Goal: Navigation & Orientation: Find specific page/section

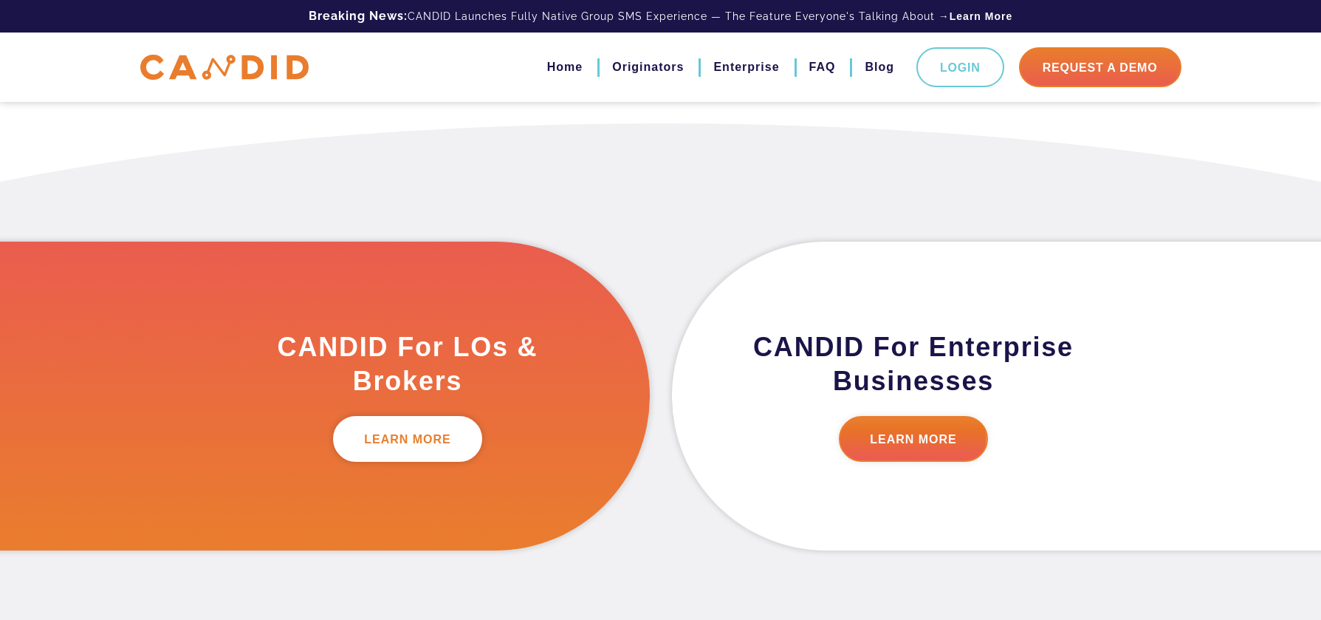
scroll to position [349, 0]
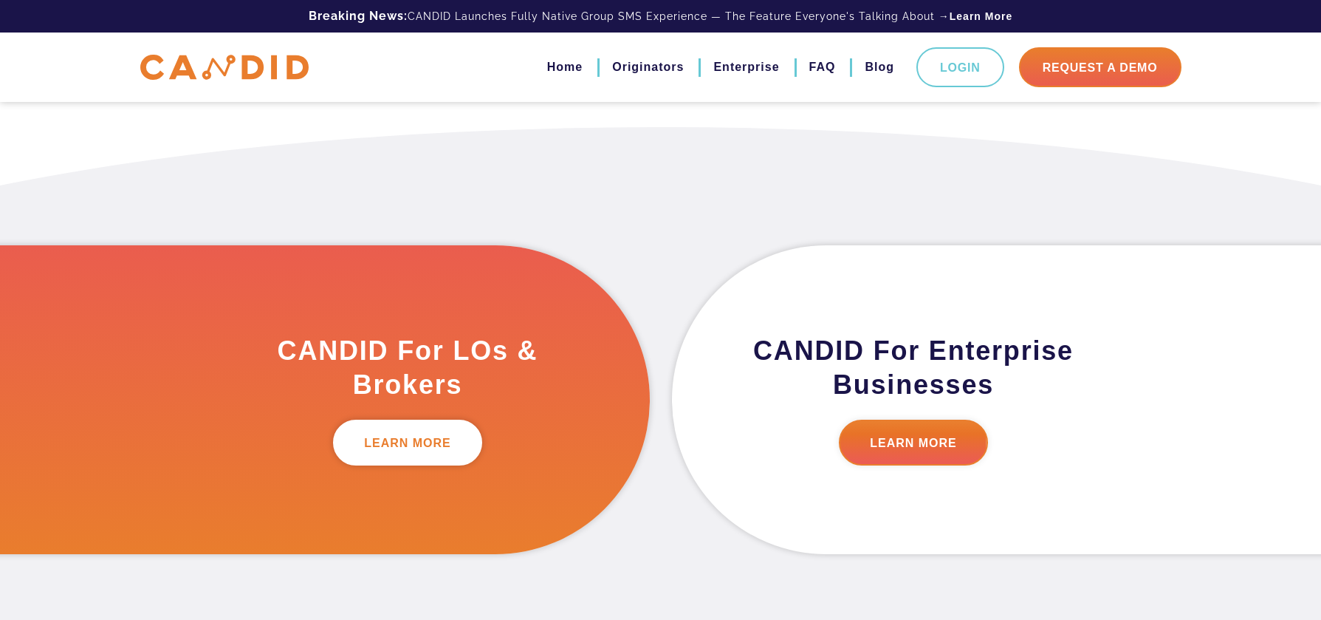
click at [446, 443] on link "LEARN MORE" at bounding box center [407, 443] width 149 height 46
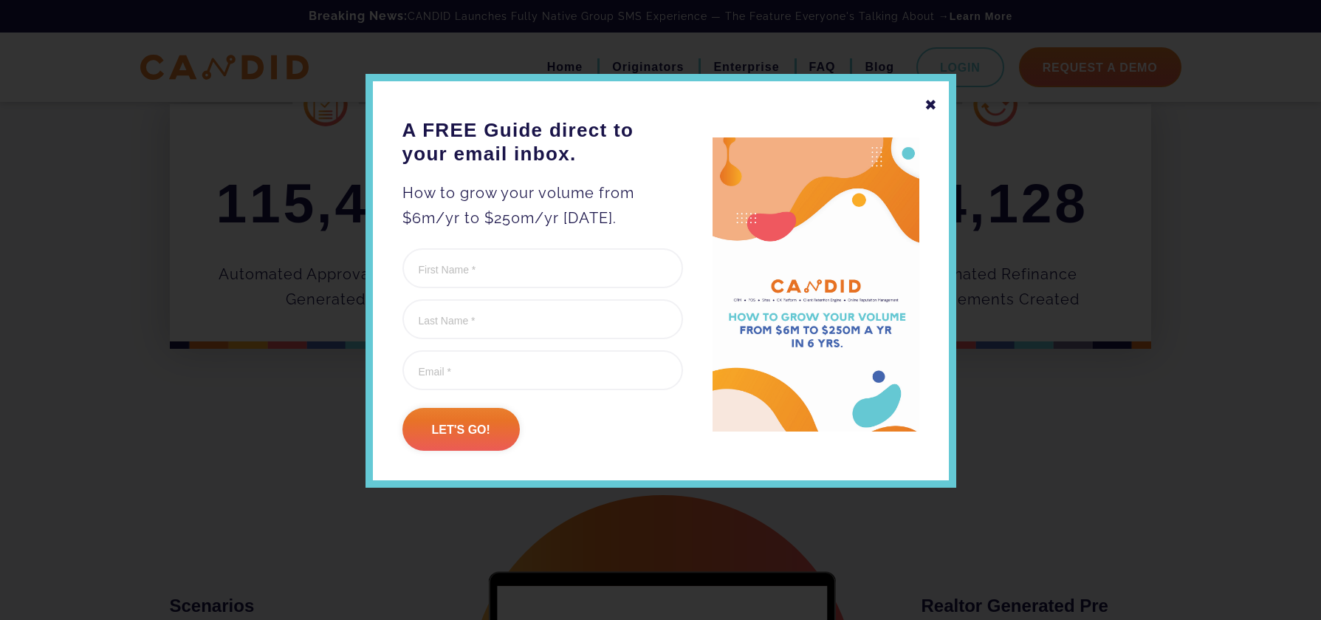
scroll to position [646, 0]
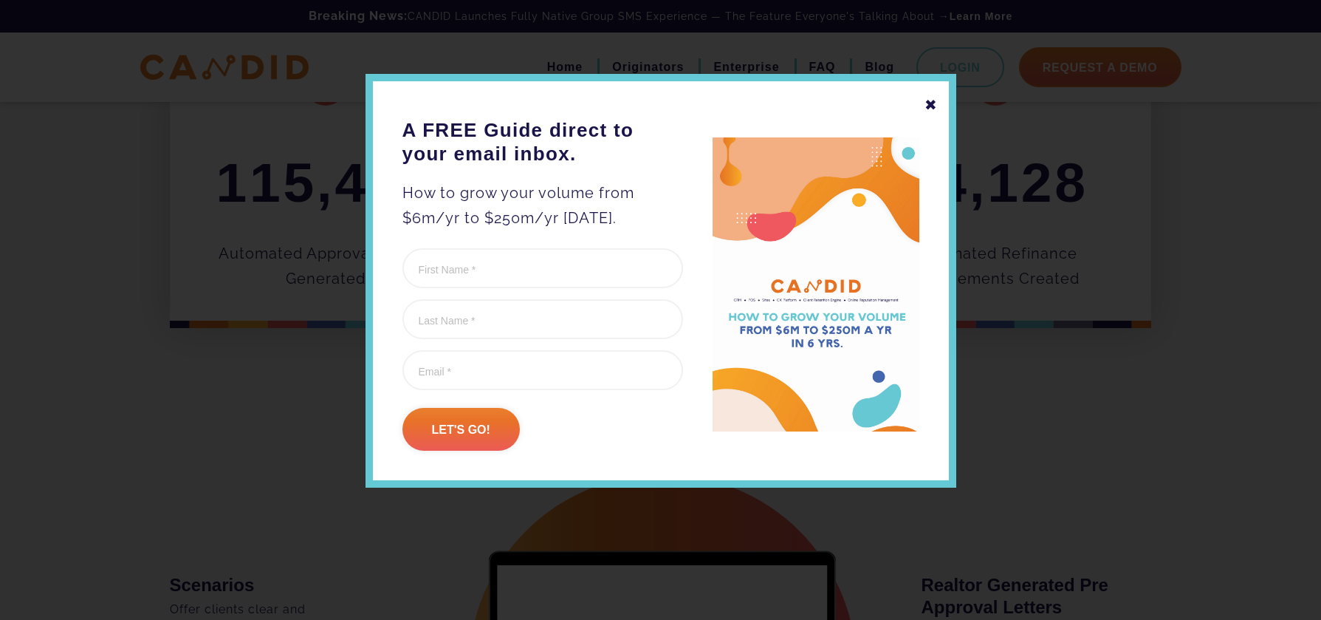
click at [925, 106] on div "✖" at bounding box center [931, 104] width 13 height 25
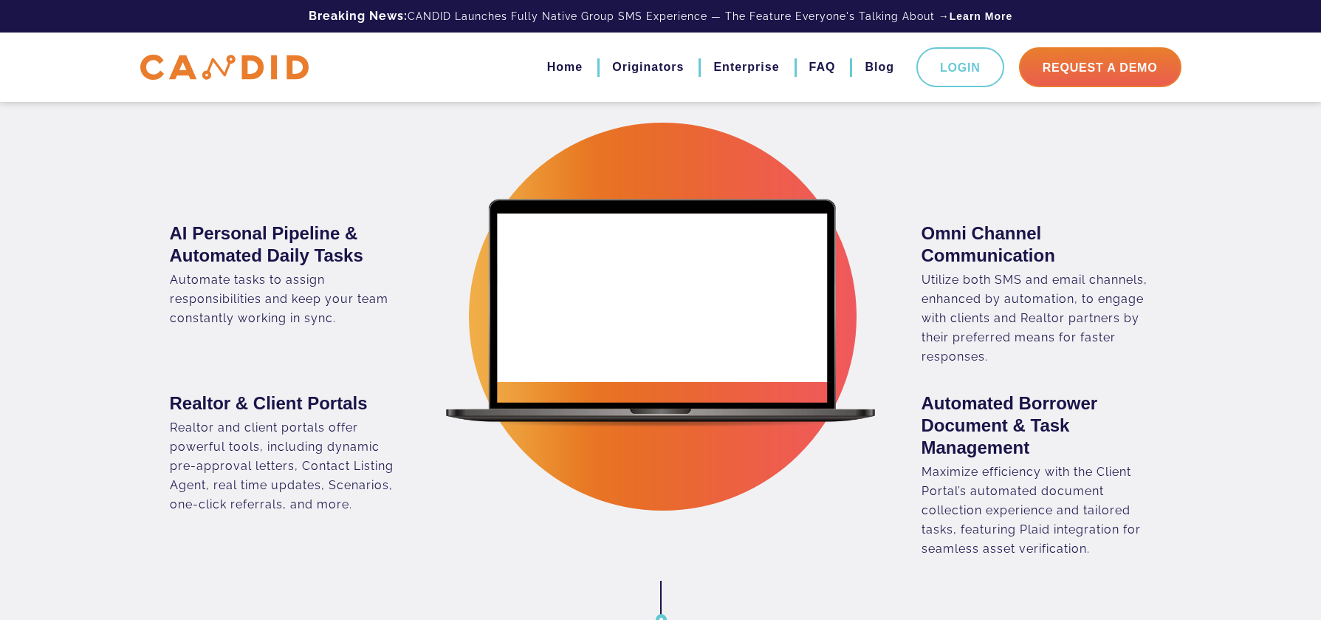
scroll to position [1604, 0]
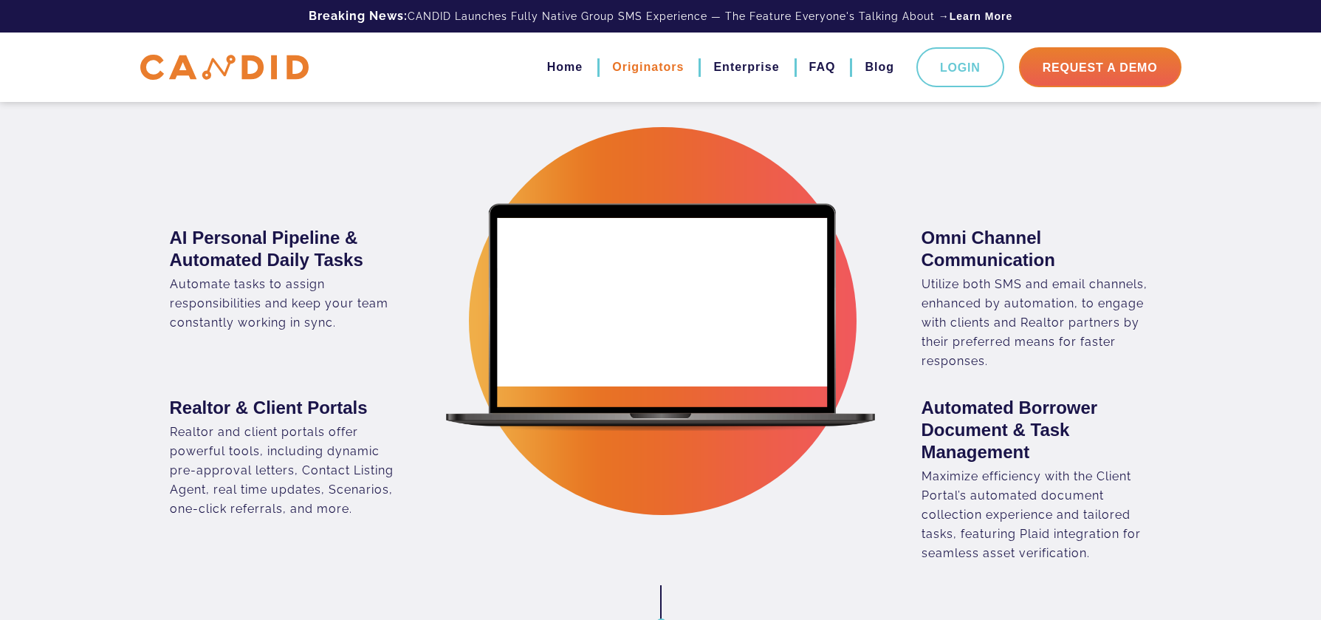
click at [640, 57] on link "Originators" at bounding box center [648, 67] width 72 height 25
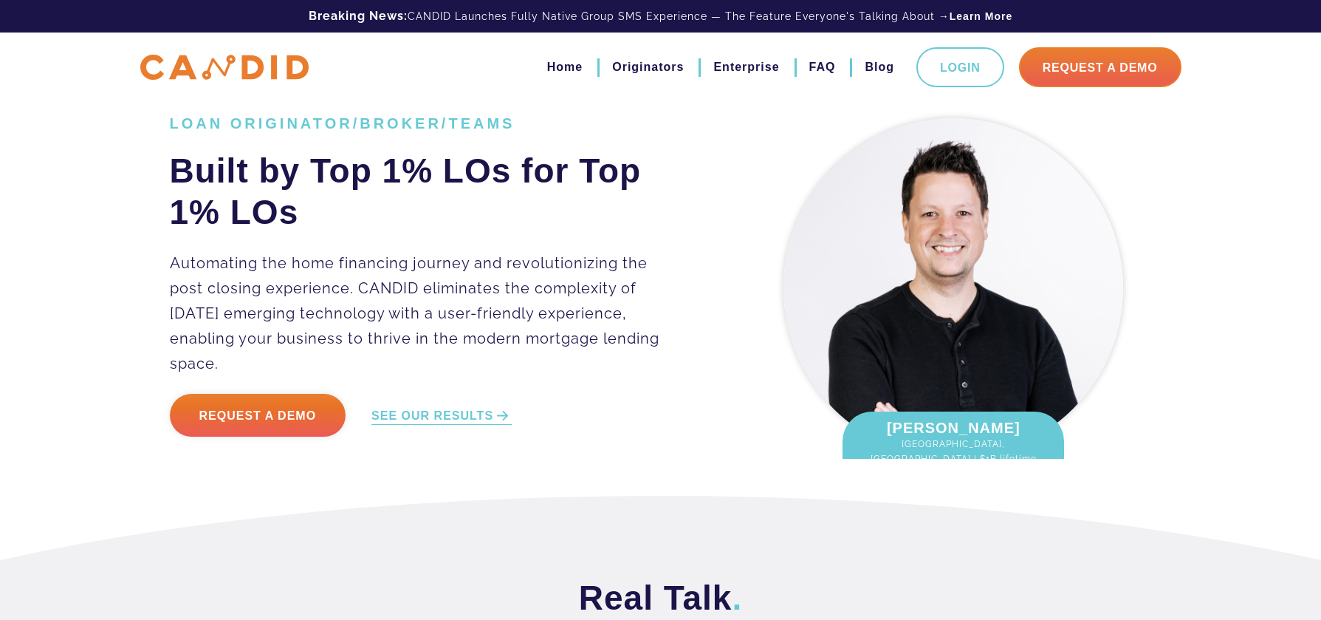
click at [178, 59] on img at bounding box center [224, 68] width 168 height 26
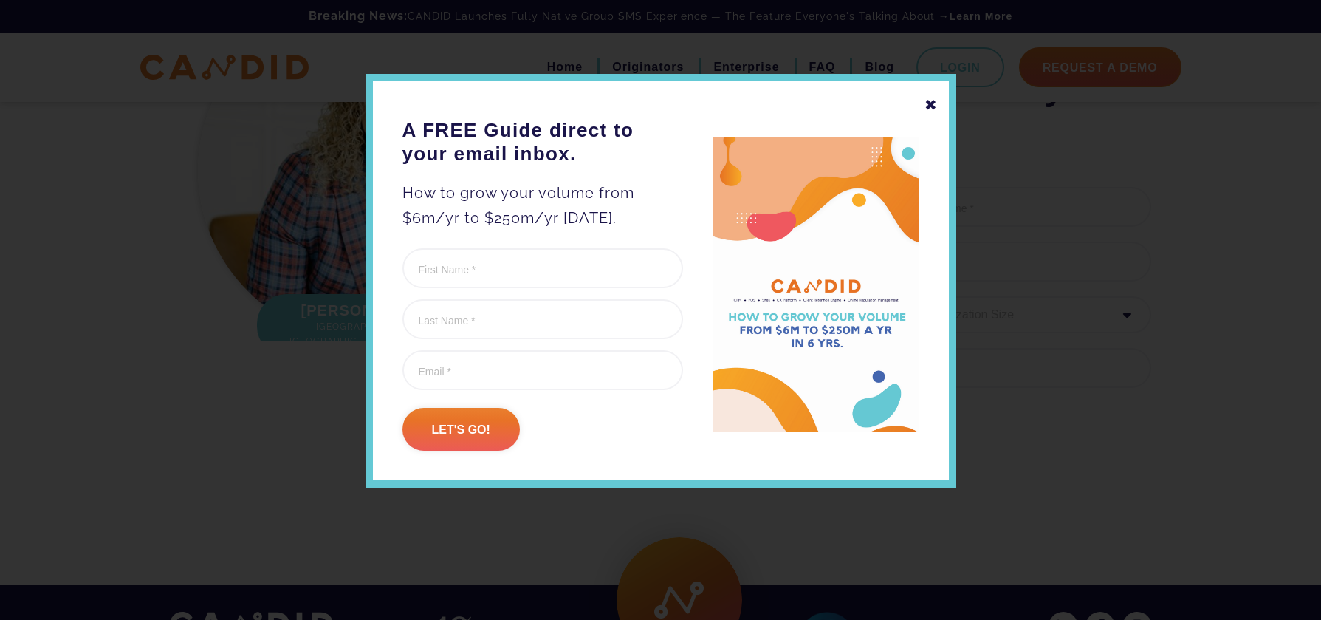
scroll to position [2032, 0]
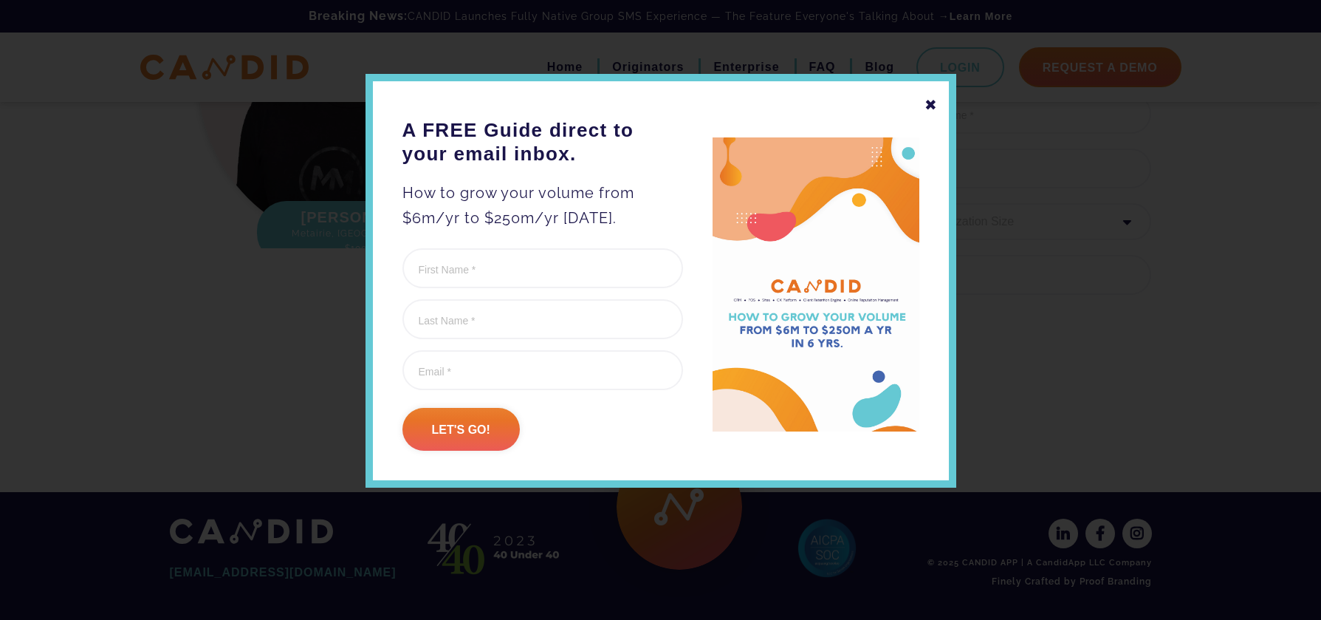
click at [939, 100] on div "✖ A FREE Guide direct to your email inbox. How to grow your volume from $6m/yr …" at bounding box center [661, 281] width 591 height 414
click at [928, 105] on div "✖" at bounding box center [931, 104] width 13 height 25
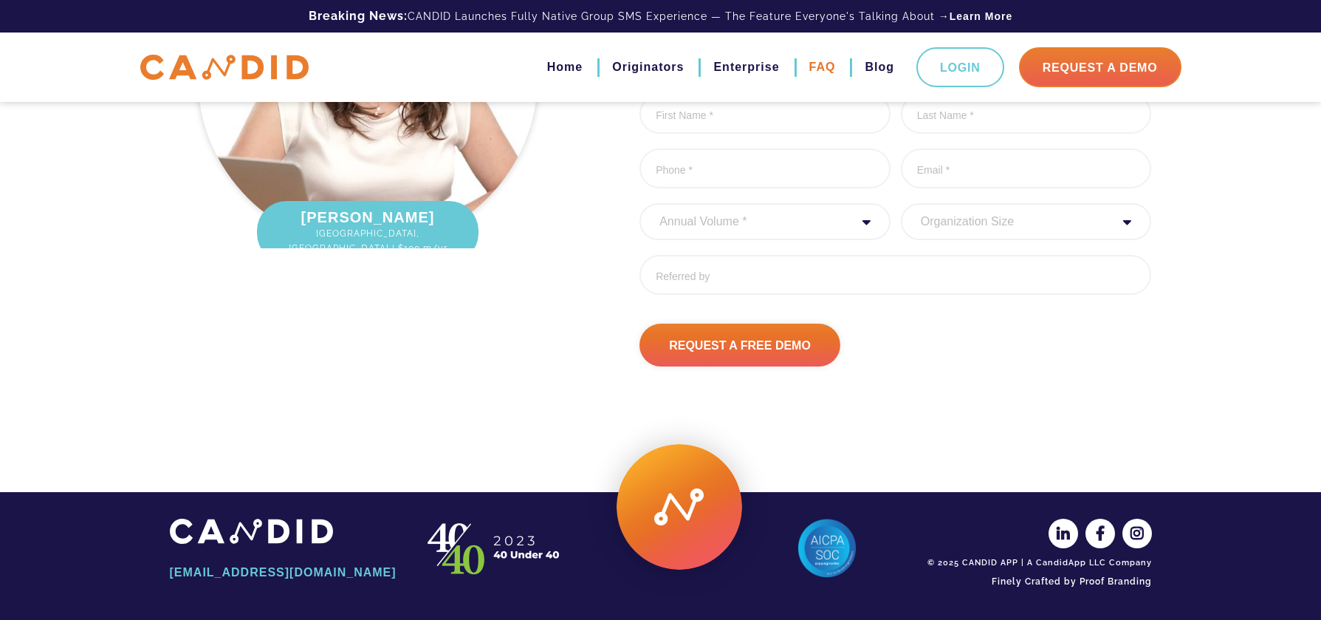
click at [822, 69] on link "FAQ" at bounding box center [822, 67] width 27 height 25
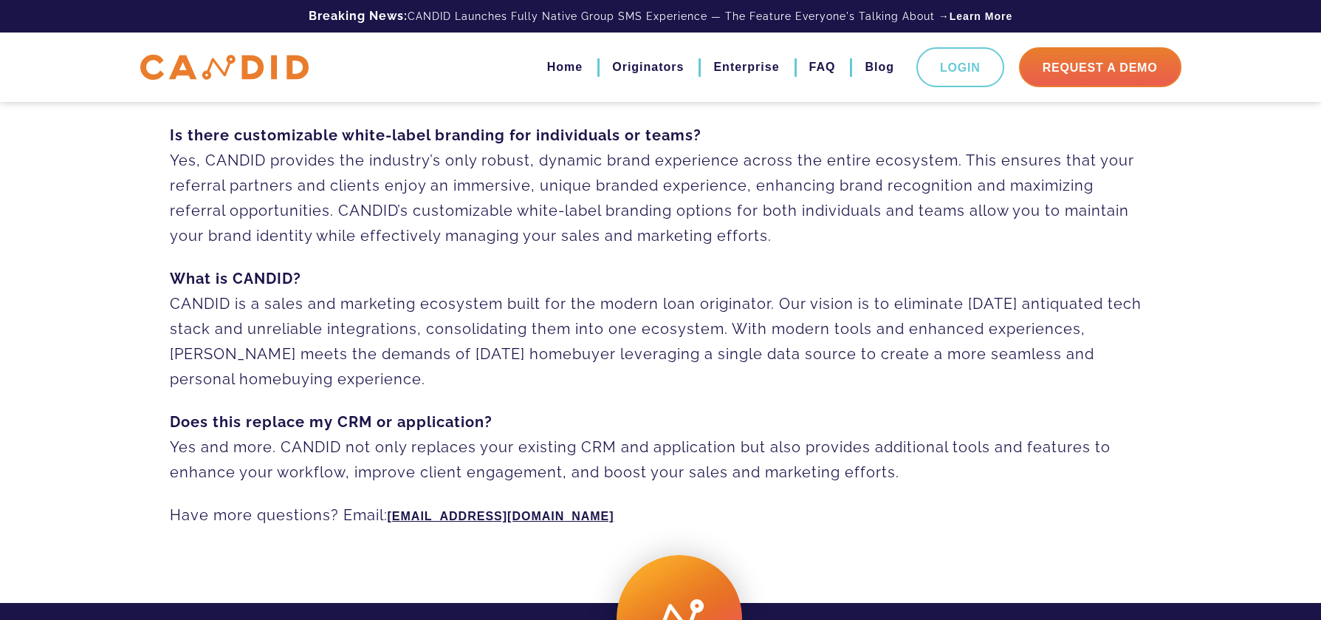
scroll to position [940, 0]
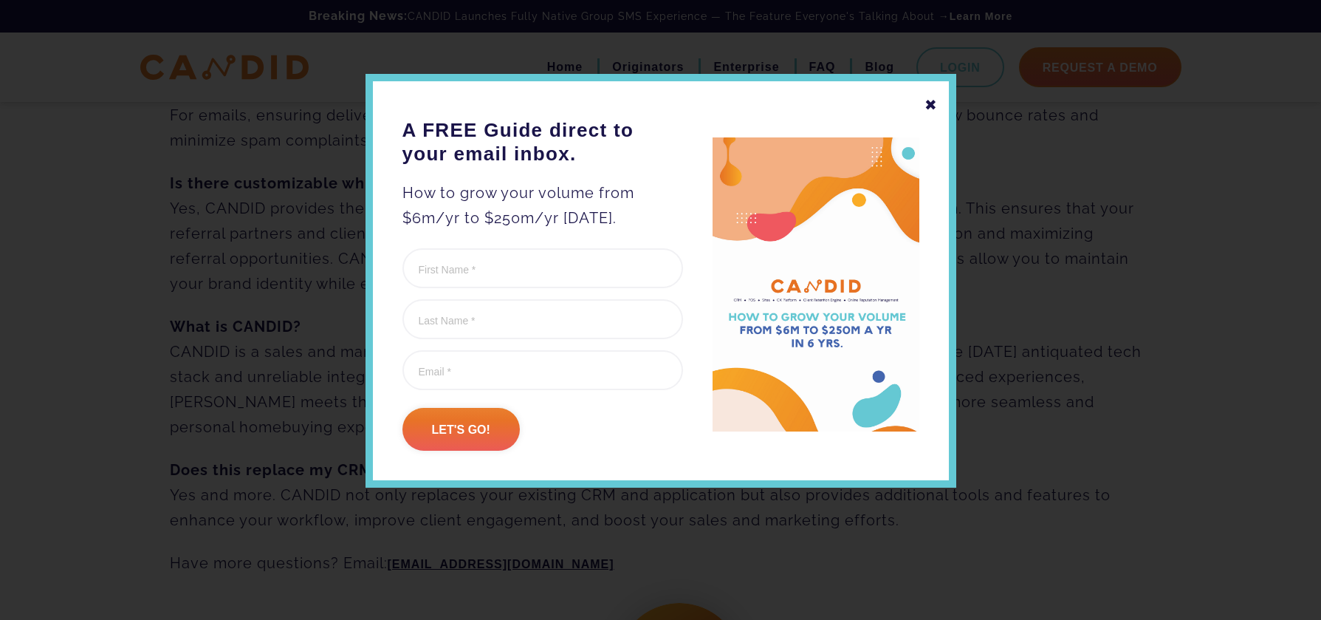
click at [923, 107] on div "✖ A FREE Guide direct to your email inbox. How to grow your volume from $6m/yr …" at bounding box center [661, 281] width 591 height 414
click at [927, 103] on div "✖" at bounding box center [931, 104] width 13 height 25
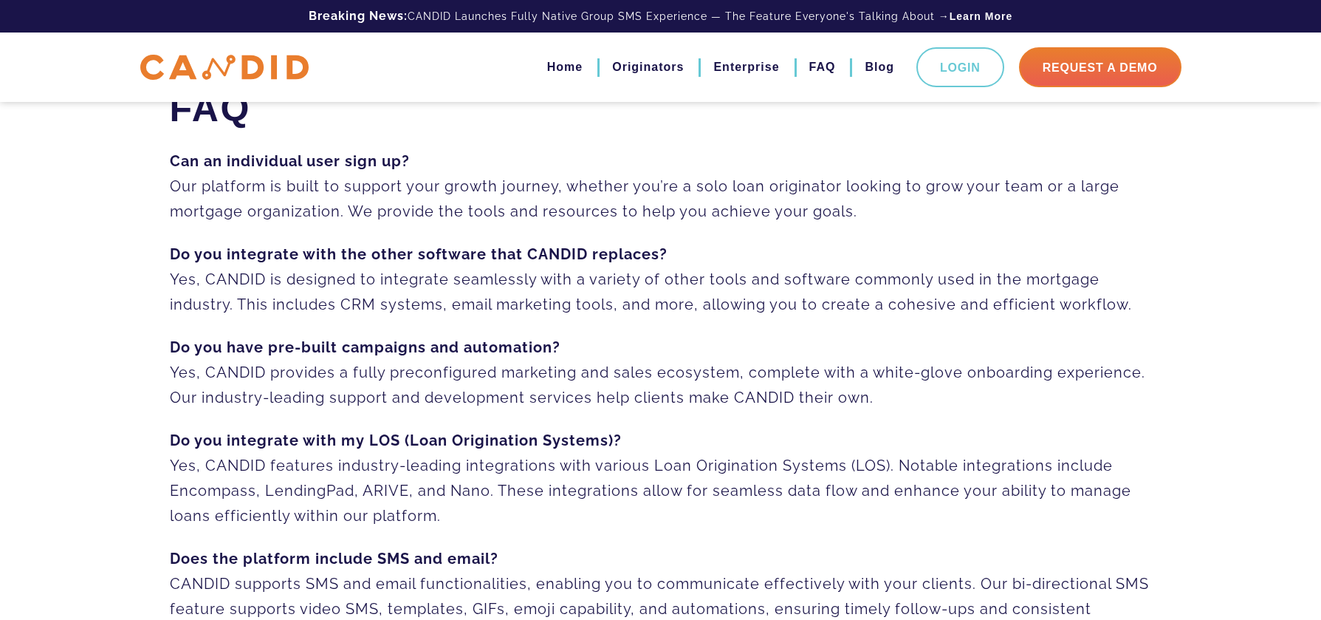
scroll to position [0, 0]
